Goal: Check status: Check status

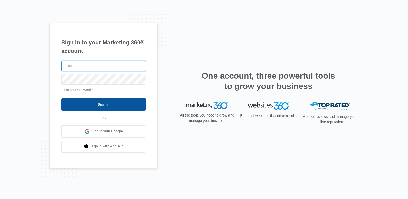
type input "[DOMAIN_NAME][EMAIL_ADDRESS][DOMAIN_NAME]"
click at [111, 104] on input "Sign In" at bounding box center [103, 104] width 84 height 12
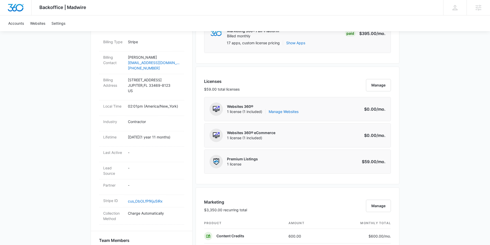
scroll to position [504, 0]
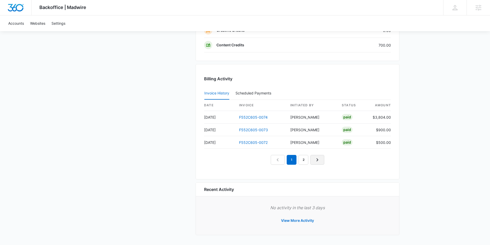
click at [319, 160] on icon "Next Page" at bounding box center [317, 160] width 6 height 6
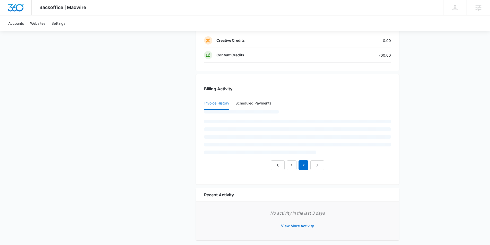
scroll to position [493, 0]
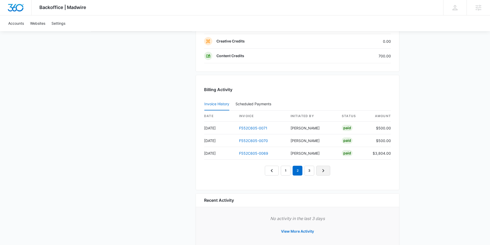
click at [327, 170] on link "Next Page" at bounding box center [323, 171] width 14 height 10
click at [326, 168] on icon "Next Page" at bounding box center [329, 171] width 6 height 6
click at [331, 169] on link "Next Page" at bounding box center [335, 171] width 14 height 10
click at [337, 170] on link "Next Page" at bounding box center [341, 171] width 14 height 10
click at [342, 169] on link "Next Page" at bounding box center [347, 171] width 14 height 10
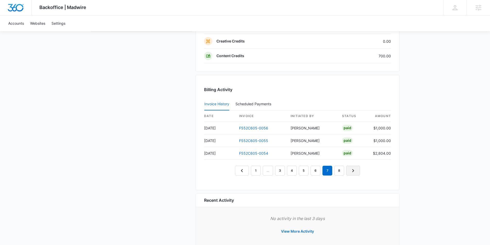
click at [348, 167] on link "Next Page" at bounding box center [353, 171] width 14 height 10
click at [245, 172] on icon "Previous Page" at bounding box center [242, 171] width 6 height 6
click at [354, 171] on icon "Next Page" at bounding box center [353, 171] width 6 height 6
click at [355, 171] on icon "Next Page" at bounding box center [353, 171] width 6 height 6
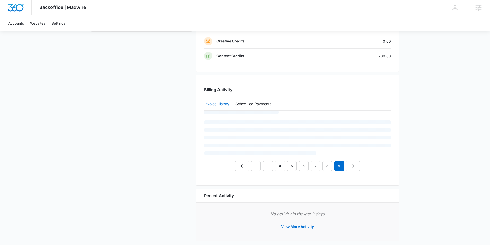
click at [356, 165] on div "1 … 4 5 6 7 8 9" at bounding box center [297, 141] width 187 height 60
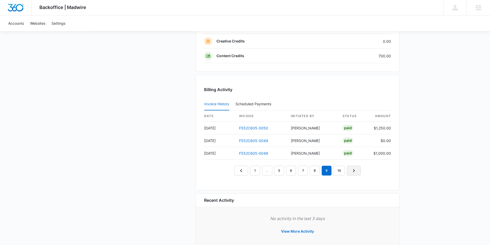
click at [355, 171] on icon "Next Page" at bounding box center [354, 171] width 6 height 6
click at [354, 169] on icon "Next Page" at bounding box center [354, 171] width 6 height 6
click at [355, 170] on icon "Next Page" at bounding box center [355, 170] width 2 height 3
click at [356, 168] on icon "Next Page" at bounding box center [356, 171] width 6 height 6
click at [357, 167] on link "Next Page" at bounding box center [357, 171] width 14 height 10
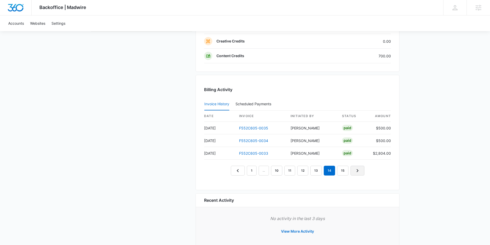
click at [357, 167] on link "Next Page" at bounding box center [358, 171] width 14 height 10
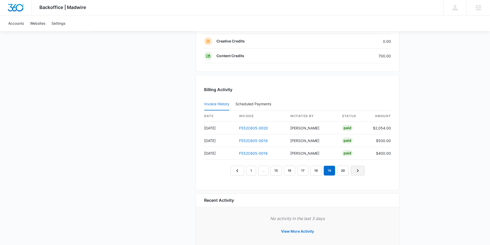
click at [357, 168] on icon "Next Page" at bounding box center [358, 171] width 6 height 6
click at [251, 139] on link "F552C605-0013" at bounding box center [253, 140] width 29 height 4
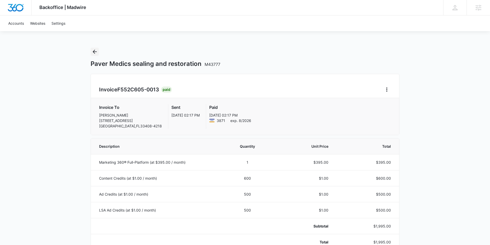
click at [95, 52] on icon "Back" at bounding box center [95, 52] width 6 height 6
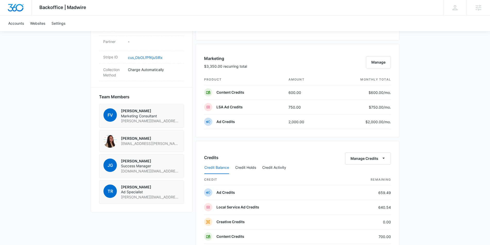
scroll to position [439, 0]
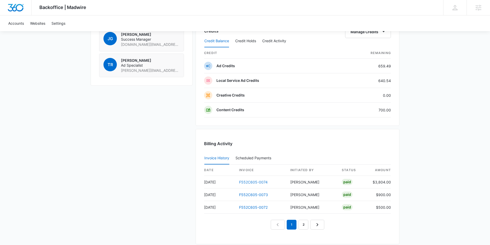
click at [245, 181] on link "F552C605-0074" at bounding box center [253, 182] width 29 height 4
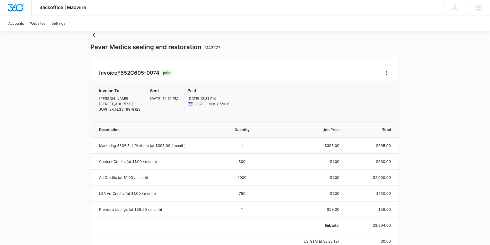
scroll to position [17, 0]
click at [95, 34] on icon "Back" at bounding box center [95, 35] width 4 height 4
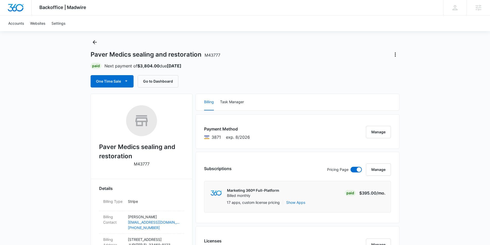
scroll to position [10, 0]
